Goal: Find specific page/section: Find specific page/section

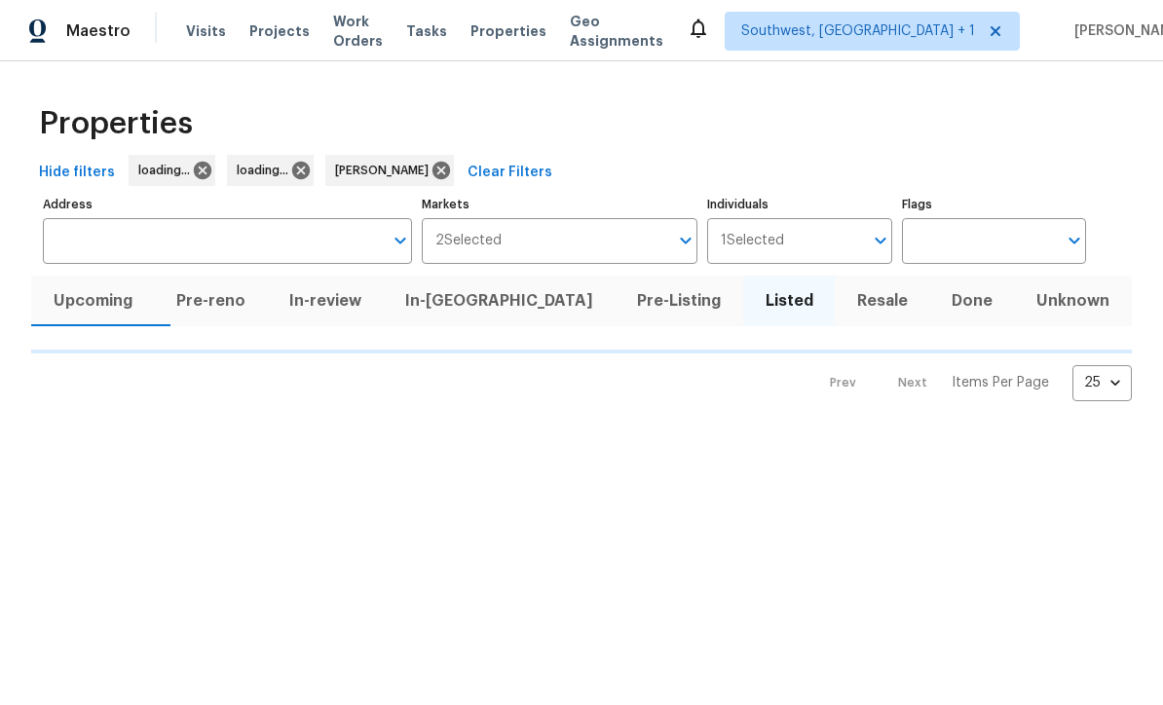
scroll to position [1, 0]
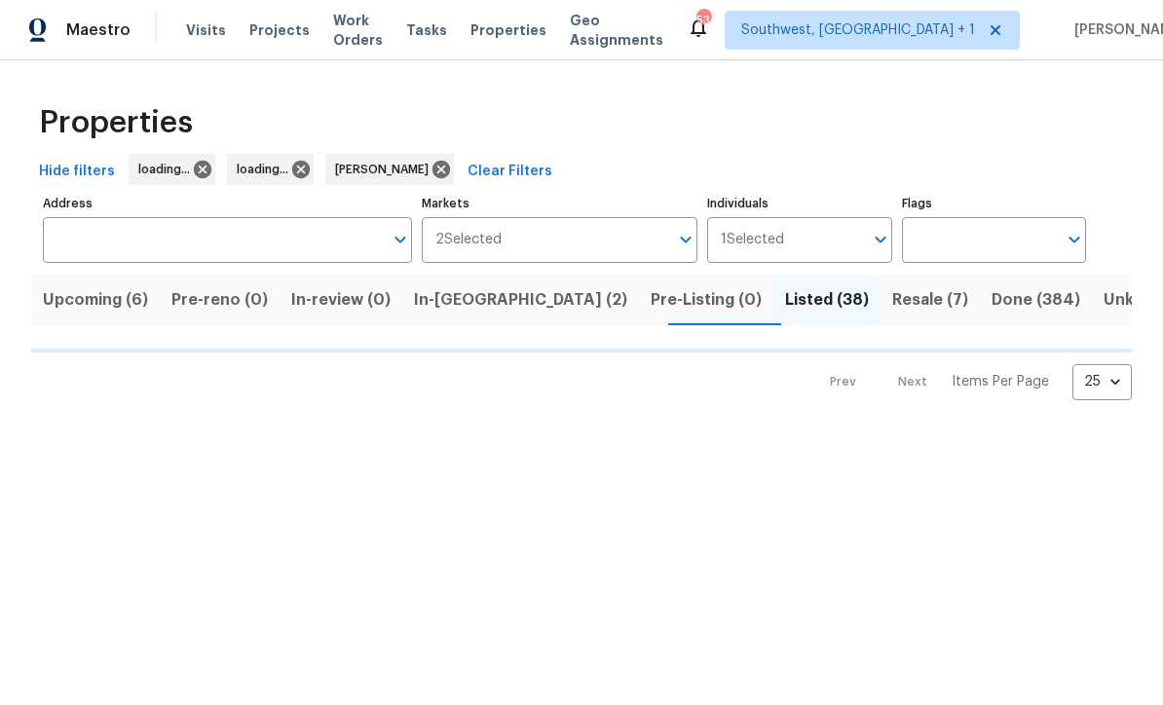
click at [773, 276] on button "Listed (38)" at bounding box center [826, 301] width 107 height 51
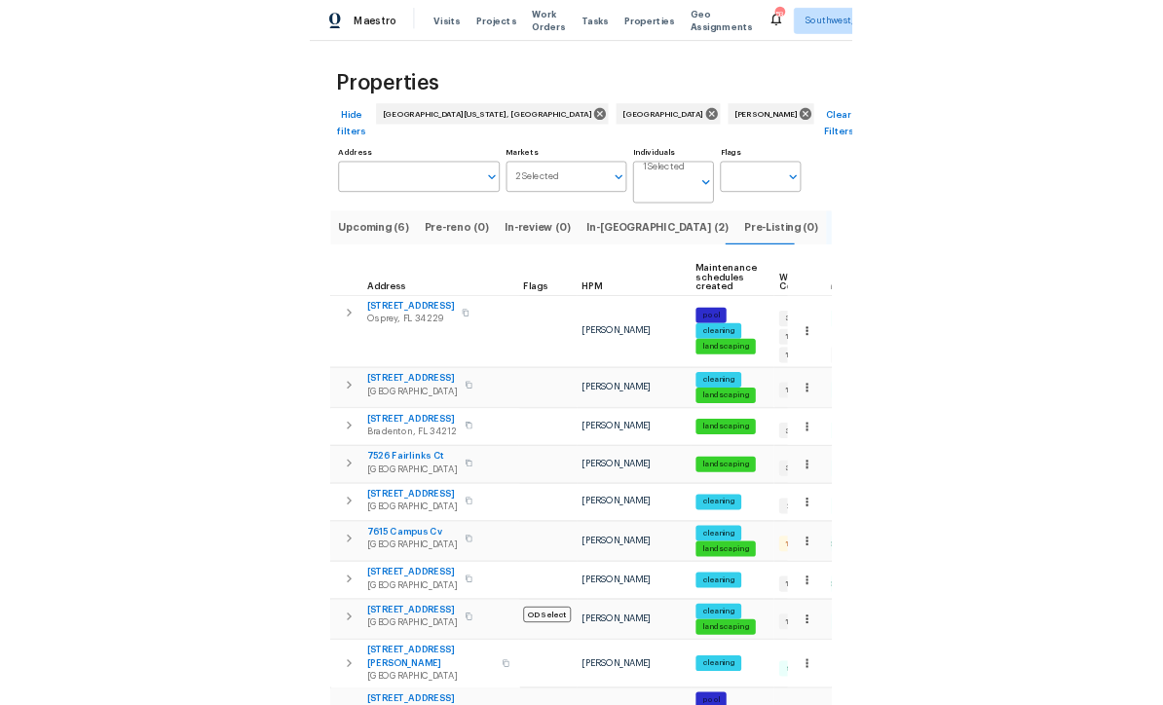
scroll to position [34, 0]
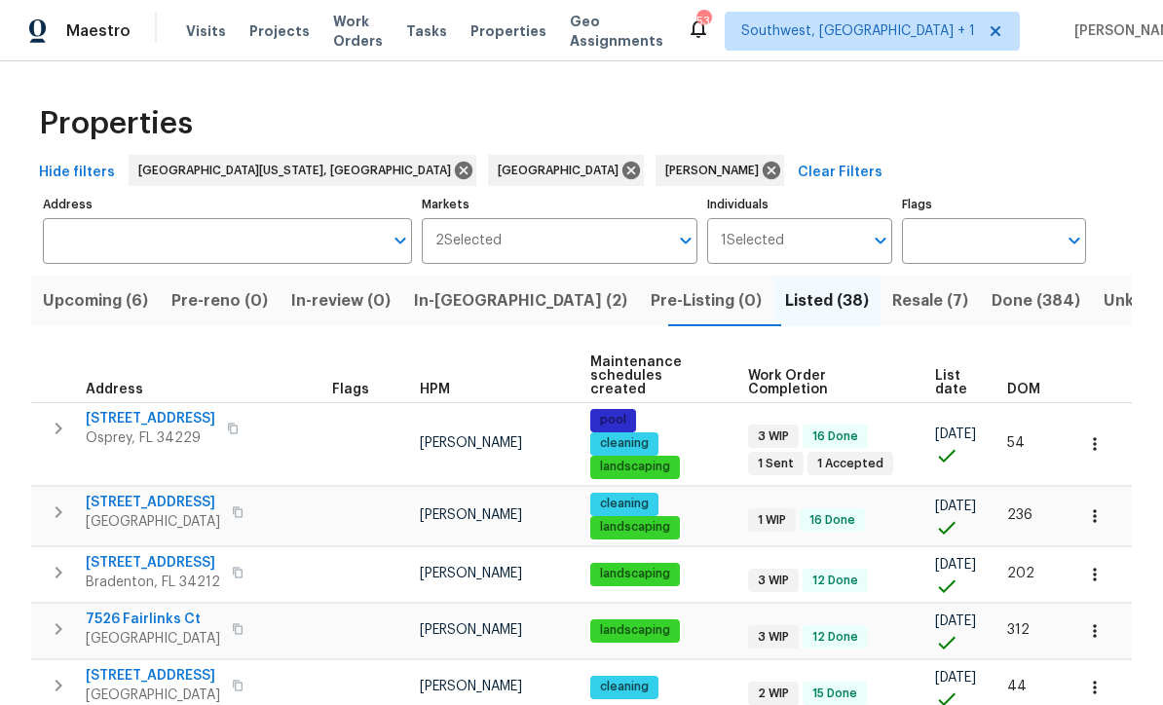
click at [892, 287] on span "Resale (7)" at bounding box center [930, 300] width 76 height 27
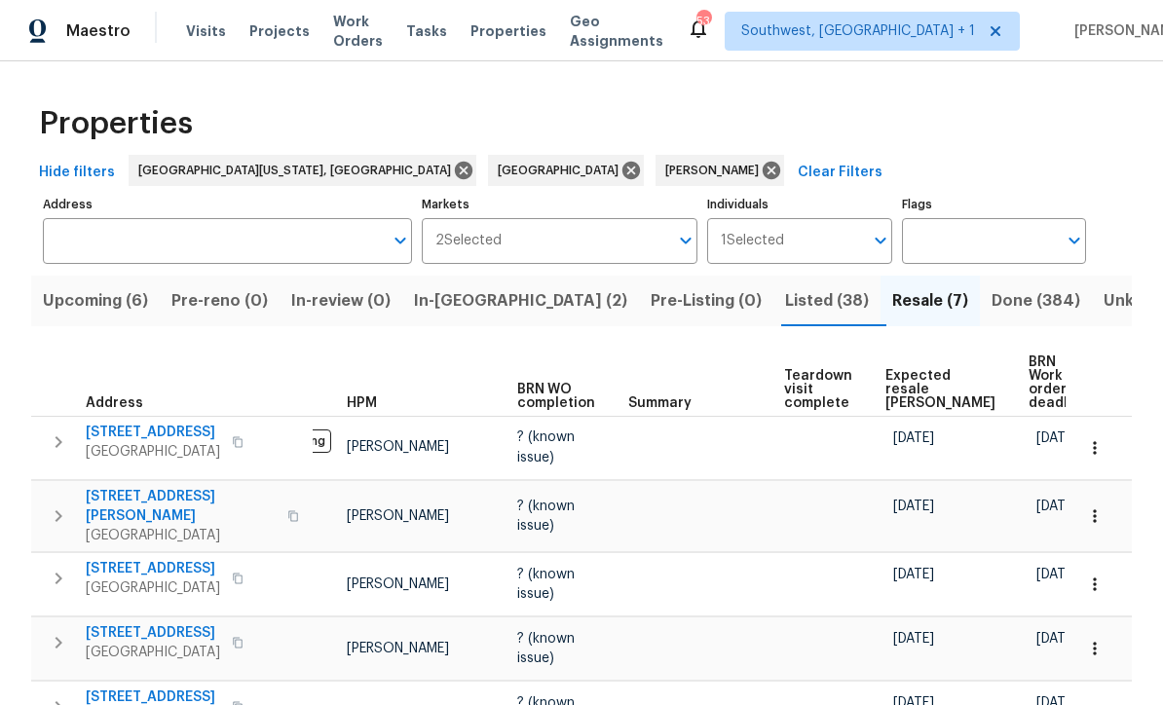
scroll to position [0, 76]
click at [1096, 438] on icon "button" at bounding box center [1094, 447] width 19 height 19
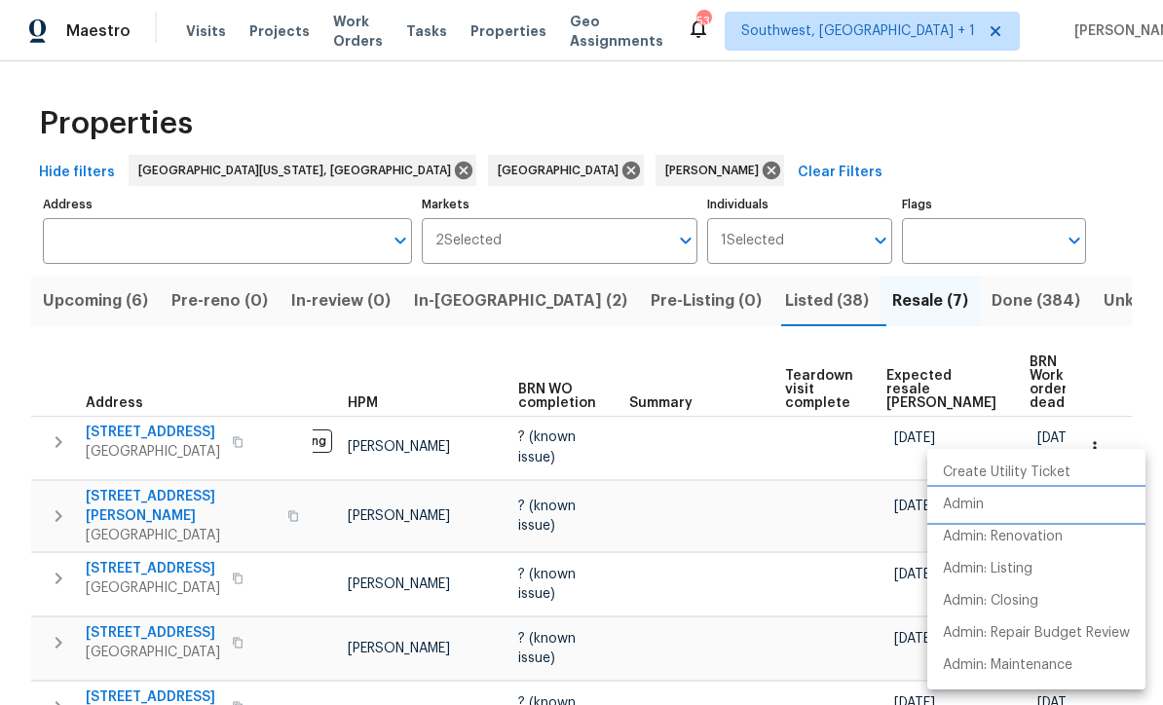
click at [969, 500] on p "Admin" at bounding box center [963, 505] width 41 height 20
click at [92, 253] on div at bounding box center [581, 352] width 1163 height 705
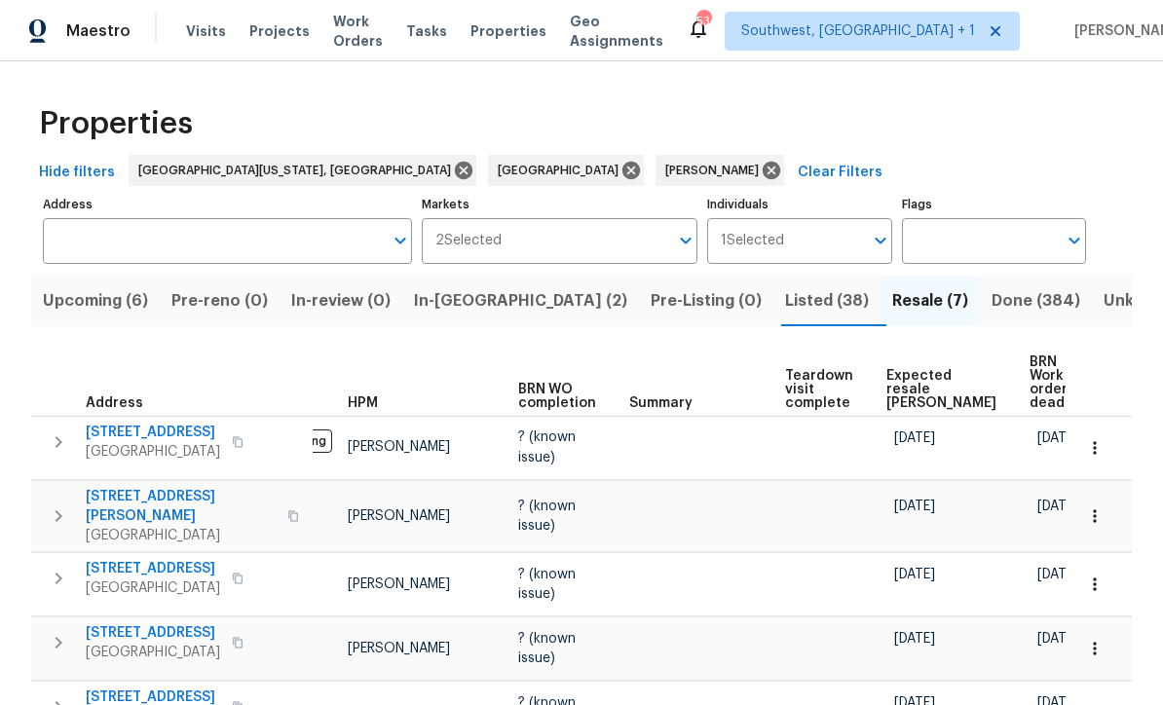
click at [130, 243] on input "Address" at bounding box center [213, 241] width 340 height 46
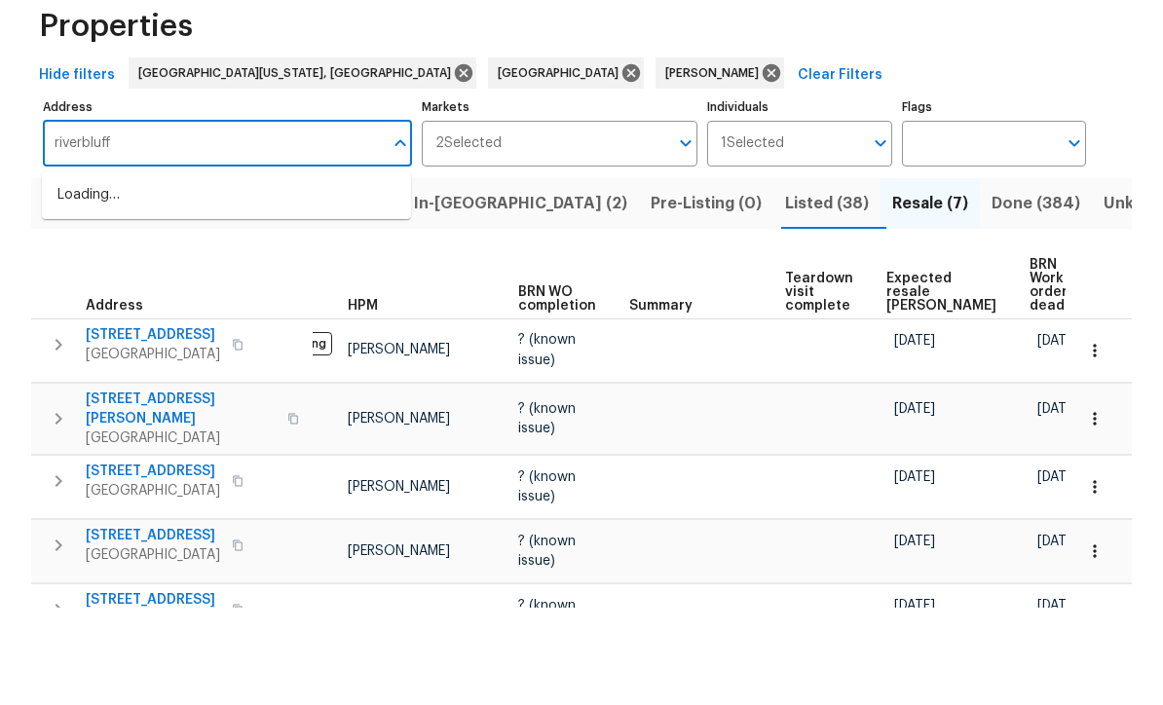
scroll to position [64, 0]
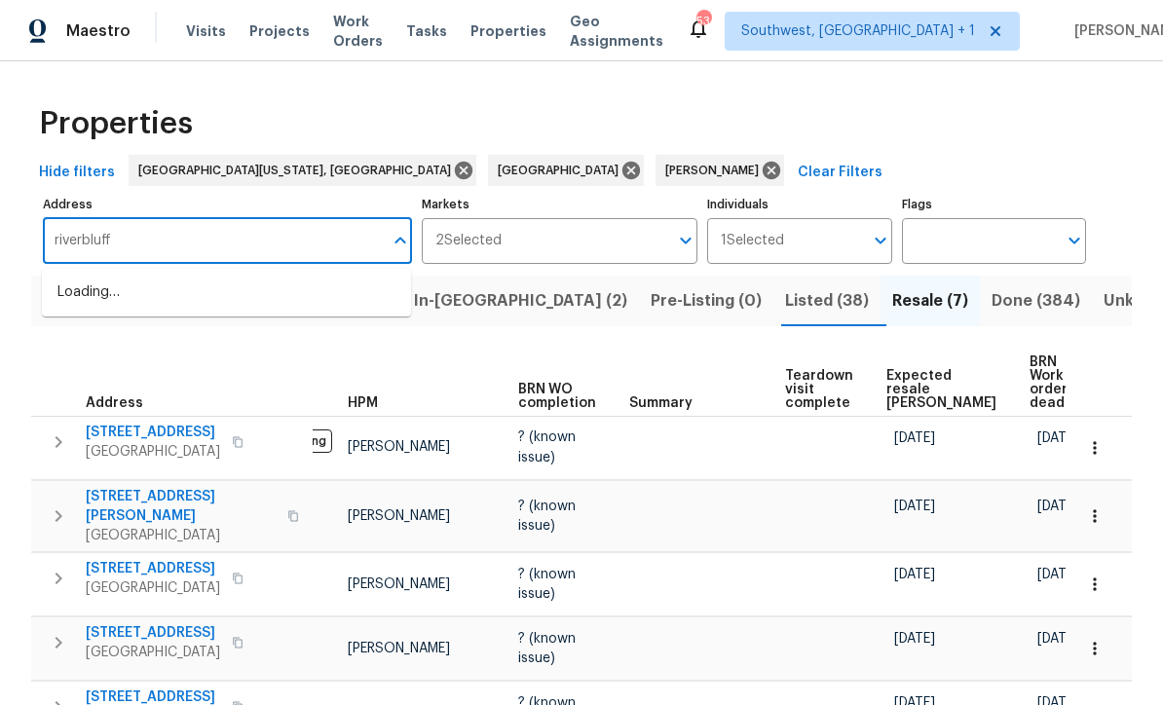
type input "riverbluff"
click at [892, 287] on span "Resale (7)" at bounding box center [930, 300] width 76 height 27
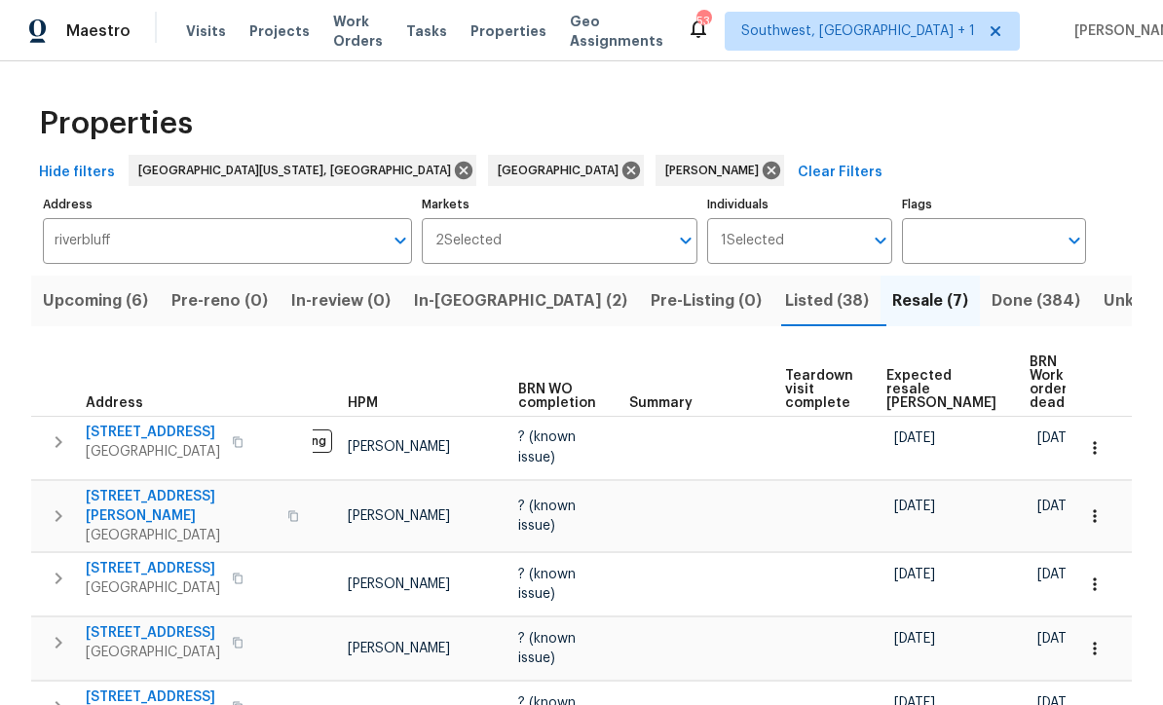
click at [892, 287] on span "Resale (7)" at bounding box center [930, 300] width 76 height 27
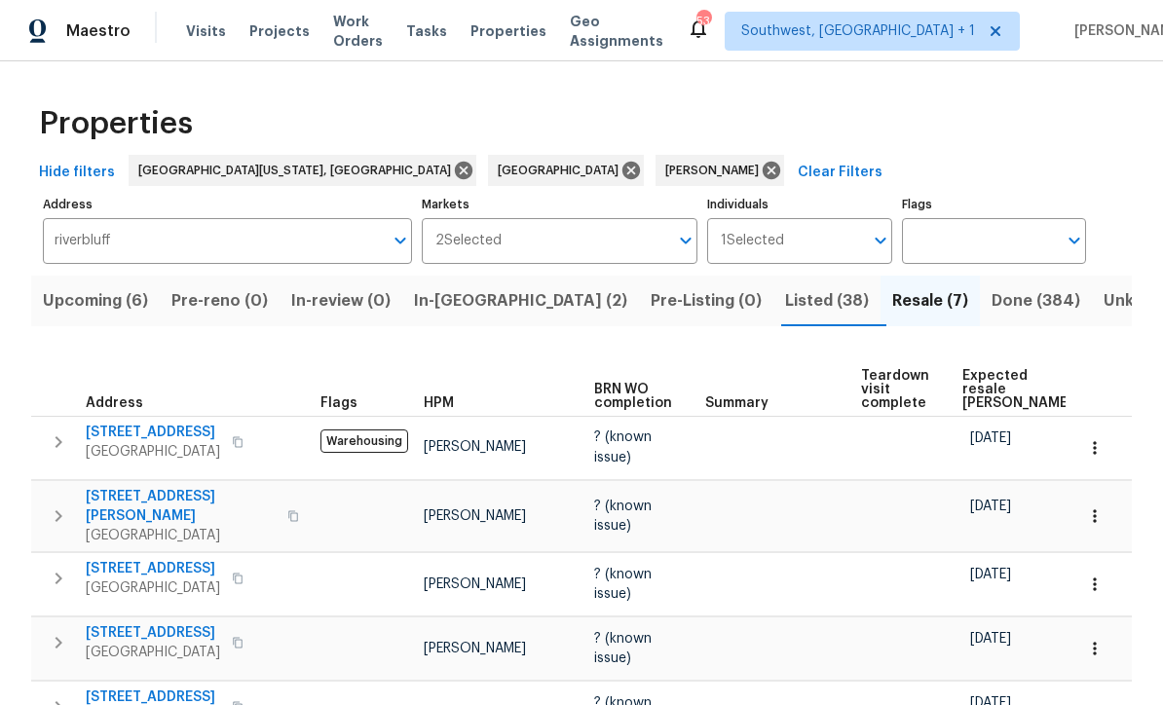
scroll to position [0, -1]
click at [785, 287] on span "Listed (38)" at bounding box center [827, 300] width 84 height 27
